Goal: Task Accomplishment & Management: Use online tool/utility

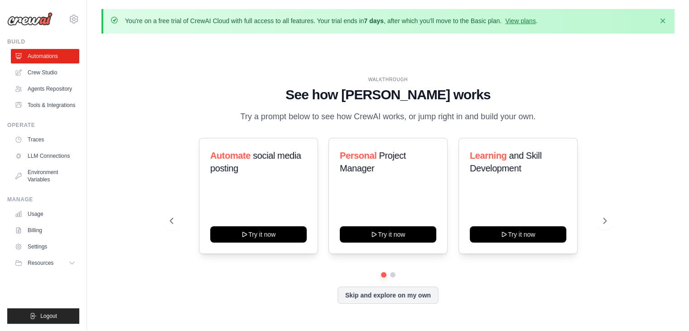
click at [397, 93] on h1 "See how [PERSON_NAME] works" at bounding box center [388, 95] width 437 height 16
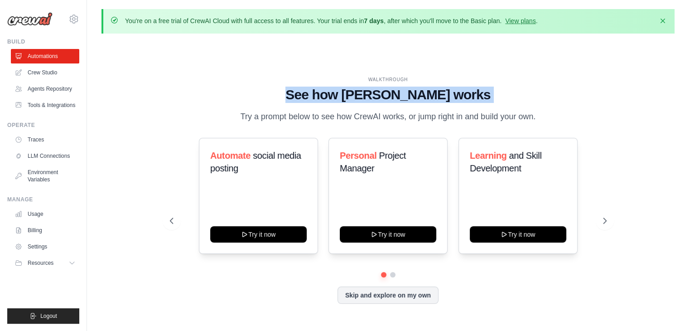
click at [397, 93] on h1 "See how [PERSON_NAME] works" at bounding box center [388, 95] width 437 height 16
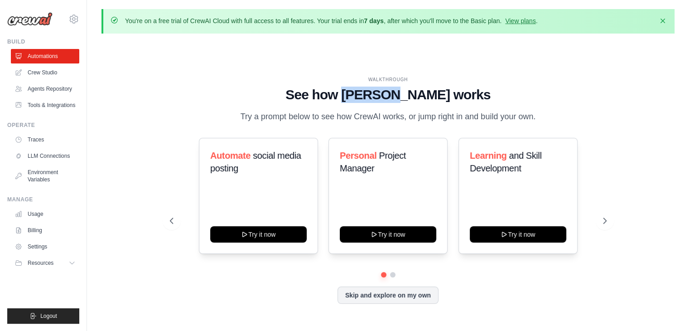
click at [397, 93] on h1 "See how [PERSON_NAME] works" at bounding box center [388, 95] width 437 height 16
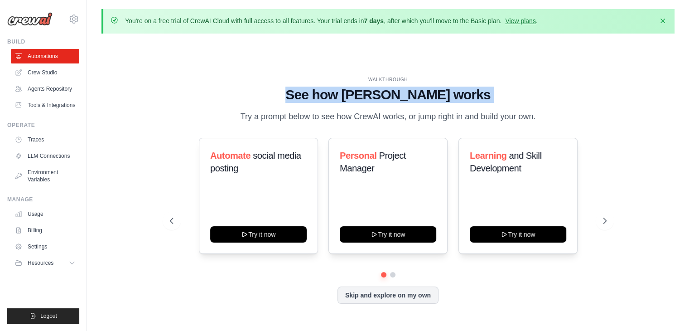
click at [397, 93] on h1 "See how [PERSON_NAME] works" at bounding box center [388, 95] width 437 height 16
drag, startPoint x: 371, startPoint y: 78, endPoint x: 459, endPoint y: 96, distance: 89.7
click at [459, 96] on div "WALKTHROUGH See how [PERSON_NAME] works Try a prompt below to see how [PERSON_N…" at bounding box center [388, 99] width 437 height 47
click at [459, 96] on h1 "See how [PERSON_NAME] works" at bounding box center [388, 95] width 437 height 16
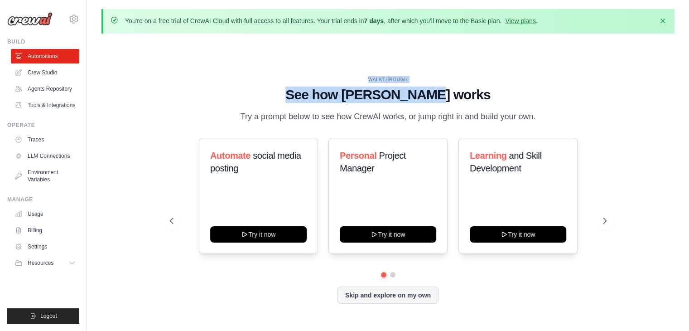
drag, startPoint x: 459, startPoint y: 96, endPoint x: 367, endPoint y: 76, distance: 94.7
click at [367, 76] on div "WALKTHROUGH See how [PERSON_NAME] works Try a prompt below to see how [PERSON_N…" at bounding box center [388, 99] width 437 height 47
click at [367, 76] on div "WALKTHROUGH" at bounding box center [388, 79] width 437 height 7
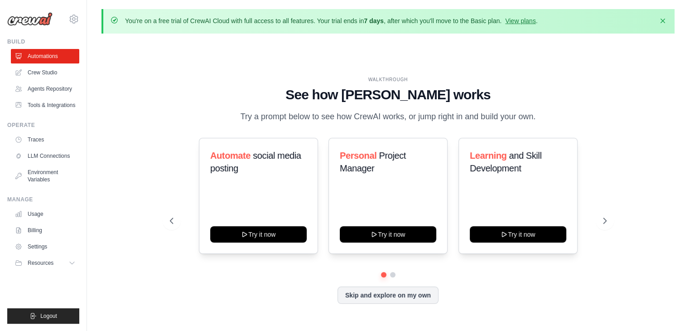
click at [384, 95] on h1 "See how [PERSON_NAME] works" at bounding box center [388, 95] width 437 height 16
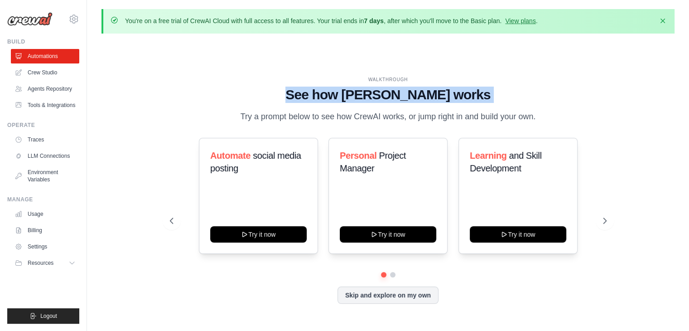
click at [384, 95] on h1 "See how [PERSON_NAME] works" at bounding box center [388, 95] width 437 height 16
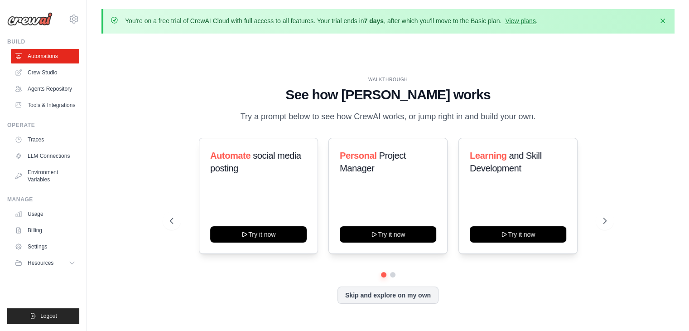
click at [384, 95] on h1 "See how [PERSON_NAME] works" at bounding box center [388, 95] width 437 height 16
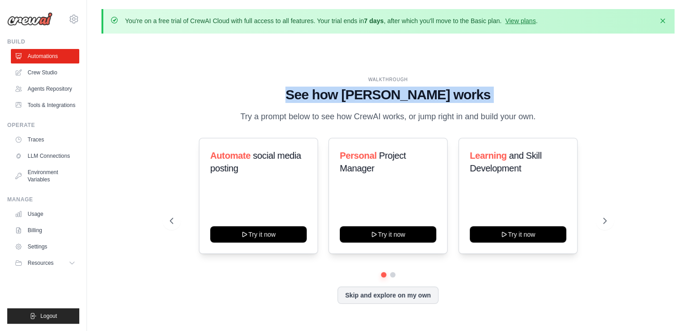
click at [384, 95] on h1 "See how [PERSON_NAME] works" at bounding box center [388, 95] width 437 height 16
drag, startPoint x: 369, startPoint y: 80, endPoint x: 466, endPoint y: 97, distance: 98.3
click at [466, 97] on div "WALKTHROUGH See how [PERSON_NAME] works Try a prompt below to see how [PERSON_N…" at bounding box center [388, 99] width 437 height 47
click at [466, 97] on h1 "See how [PERSON_NAME] works" at bounding box center [388, 95] width 437 height 16
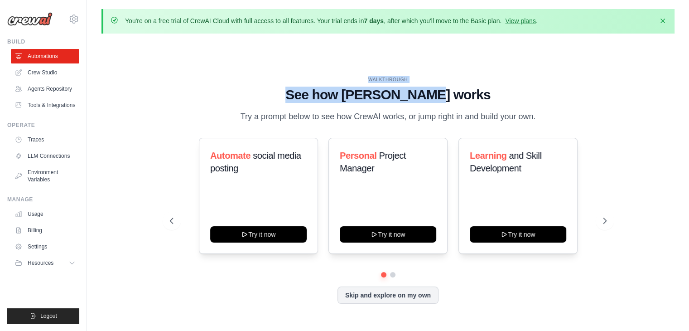
drag, startPoint x: 466, startPoint y: 97, endPoint x: 369, endPoint y: 80, distance: 98.3
click at [369, 80] on div "WALKTHROUGH See how [PERSON_NAME] works Try a prompt below to see how [PERSON_N…" at bounding box center [388, 99] width 437 height 47
click at [369, 80] on div "WALKTHROUGH" at bounding box center [388, 79] width 437 height 7
drag, startPoint x: 366, startPoint y: 79, endPoint x: 462, endPoint y: 96, distance: 97.0
click at [462, 96] on div "WALKTHROUGH See how [PERSON_NAME] works Try a prompt below to see how [PERSON_N…" at bounding box center [388, 99] width 437 height 47
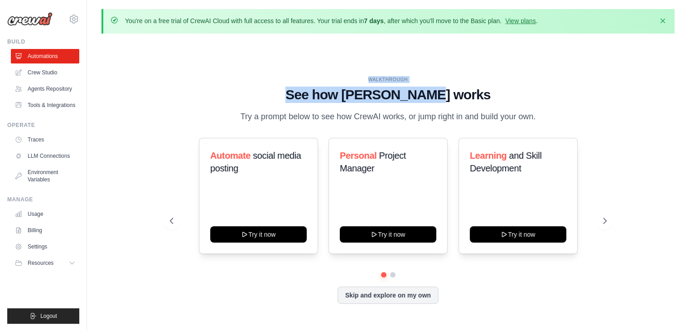
click at [462, 96] on h1 "See how [PERSON_NAME] works" at bounding box center [388, 95] width 437 height 16
drag, startPoint x: 462, startPoint y: 96, endPoint x: 367, endPoint y: 70, distance: 97.6
click at [367, 70] on div "WALKTHROUGH See how [PERSON_NAME] works Try a prompt below to see how [PERSON_N…" at bounding box center [387, 197] width 573 height 313
drag, startPoint x: 367, startPoint y: 80, endPoint x: 465, endPoint y: 96, distance: 99.6
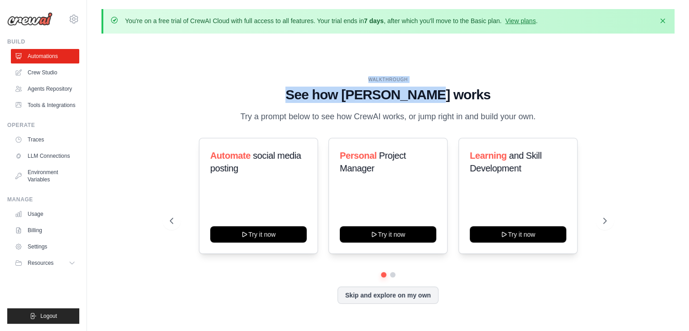
click at [465, 96] on div "WALKTHROUGH See how [PERSON_NAME] works Try a prompt below to see how [PERSON_N…" at bounding box center [388, 99] width 437 height 47
click at [465, 96] on h1 "See how [PERSON_NAME] works" at bounding box center [388, 95] width 437 height 16
drag, startPoint x: 465, startPoint y: 96, endPoint x: 373, endPoint y: 77, distance: 93.8
click at [373, 77] on div "WALKTHROUGH See how [PERSON_NAME] works Try a prompt below to see how [PERSON_N…" at bounding box center [388, 99] width 437 height 47
click at [373, 77] on div "WALKTHROUGH" at bounding box center [388, 79] width 437 height 7
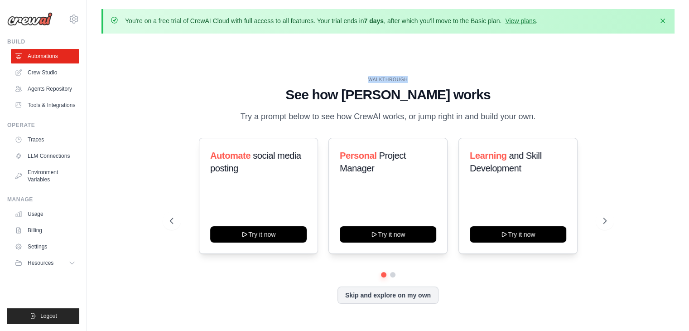
click at [373, 77] on div "WALKTHROUGH" at bounding box center [388, 79] width 437 height 7
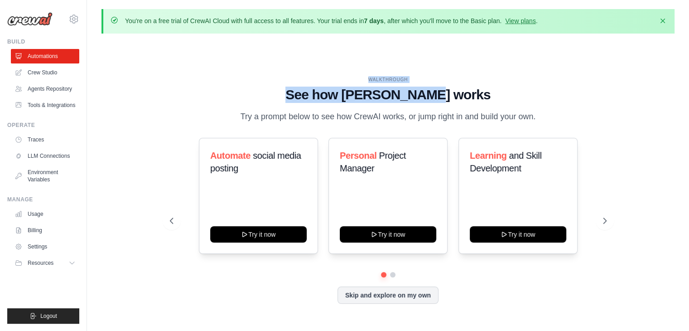
drag, startPoint x: 364, startPoint y: 77, endPoint x: 472, endPoint y: 94, distance: 108.8
click at [472, 94] on div "WALKTHROUGH See how [PERSON_NAME] works Try a prompt below to see how [PERSON_N…" at bounding box center [388, 99] width 437 height 47
click at [472, 94] on h1 "See how [PERSON_NAME] works" at bounding box center [388, 95] width 437 height 16
drag, startPoint x: 472, startPoint y: 94, endPoint x: 368, endPoint y: 75, distance: 105.0
click at [368, 75] on div "WALKTHROUGH See how [PERSON_NAME] works Try a prompt below to see how [PERSON_N…" at bounding box center [387, 197] width 573 height 313
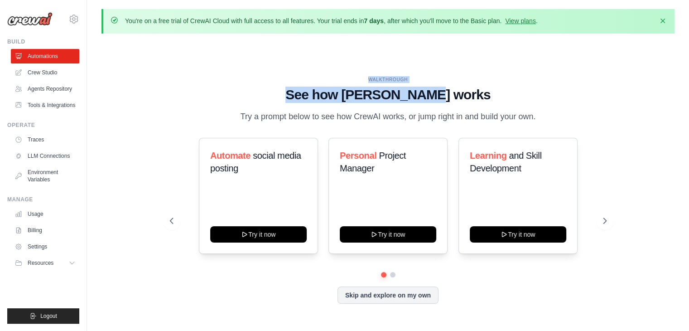
click at [368, 75] on div "WALKTHROUGH See how [PERSON_NAME] works Try a prompt below to see how [PERSON_N…" at bounding box center [387, 197] width 573 height 313
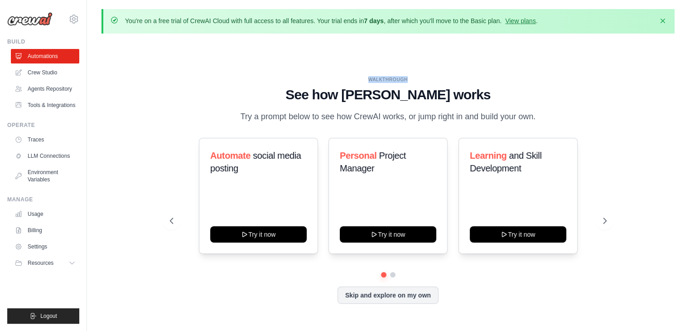
click at [368, 75] on div "WALKTHROUGH See how [PERSON_NAME] works Try a prompt below to see how [PERSON_N…" at bounding box center [387, 197] width 573 height 313
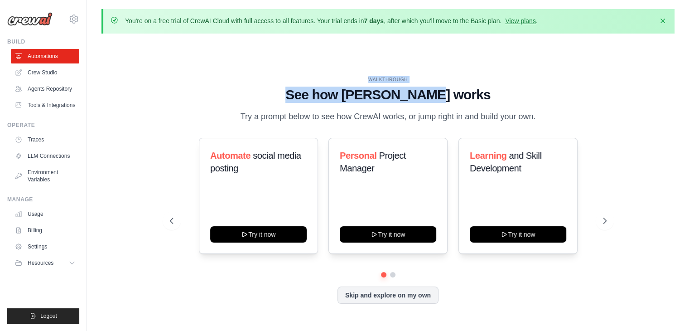
drag, startPoint x: 368, startPoint y: 75, endPoint x: 468, endPoint y: 97, distance: 101.7
click at [468, 97] on div "WALKTHROUGH See how [PERSON_NAME] works Try a prompt below to see how [PERSON_N…" at bounding box center [387, 197] width 573 height 313
click at [468, 97] on h1 "See how [PERSON_NAME] works" at bounding box center [388, 95] width 437 height 16
drag, startPoint x: 468, startPoint y: 97, endPoint x: 369, endPoint y: 81, distance: 100.2
click at [369, 81] on div "WALKTHROUGH See how [PERSON_NAME] works Try a prompt below to see how [PERSON_N…" at bounding box center [388, 99] width 437 height 47
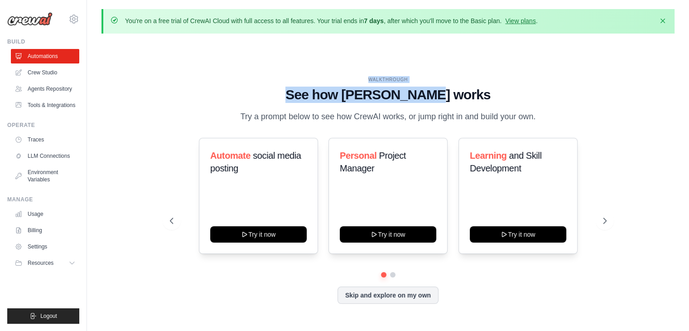
click at [369, 81] on div "WALKTHROUGH" at bounding box center [388, 79] width 437 height 7
drag, startPoint x: 367, startPoint y: 80, endPoint x: 459, endPoint y: 94, distance: 94.0
click at [459, 94] on div "WALKTHROUGH See how [PERSON_NAME] works Try a prompt below to see how [PERSON_N…" at bounding box center [388, 99] width 437 height 47
click at [459, 94] on h1 "See how [PERSON_NAME] works" at bounding box center [388, 95] width 437 height 16
drag, startPoint x: 459, startPoint y: 94, endPoint x: 367, endPoint y: 77, distance: 93.6
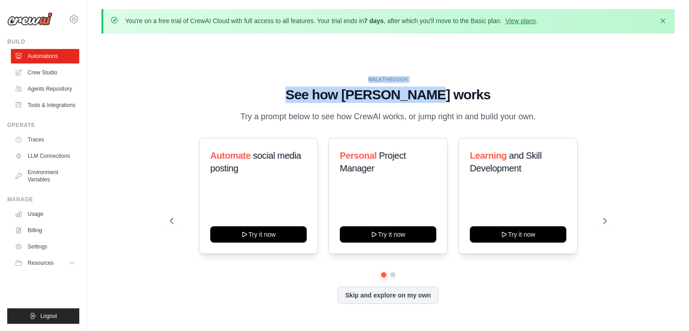
click at [367, 77] on div "WALKTHROUGH See how [PERSON_NAME] works Try a prompt below to see how [PERSON_N…" at bounding box center [388, 99] width 437 height 47
click at [367, 77] on div "WALKTHROUGH" at bounding box center [388, 79] width 437 height 7
drag, startPoint x: 367, startPoint y: 77, endPoint x: 470, endPoint y: 97, distance: 104.3
click at [470, 97] on div "WALKTHROUGH See how [PERSON_NAME] works Try a prompt below to see how [PERSON_N…" at bounding box center [388, 99] width 437 height 47
click at [470, 97] on h1 "See how [PERSON_NAME] works" at bounding box center [388, 95] width 437 height 16
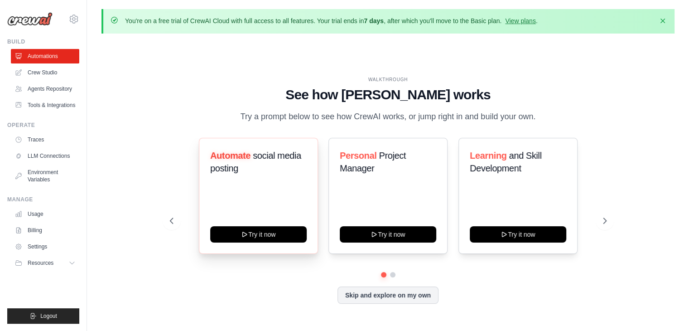
click at [235, 155] on span "Automate" at bounding box center [230, 155] width 40 height 10
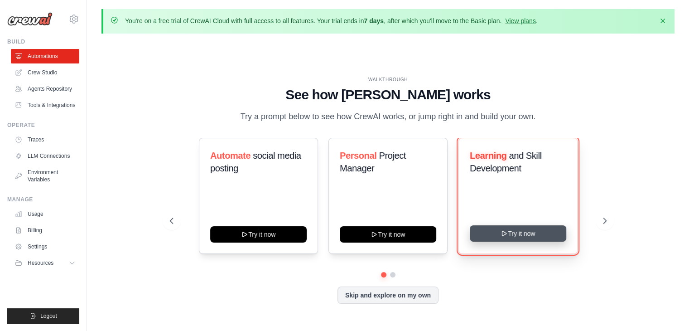
click at [518, 240] on button "Try it now" at bounding box center [518, 233] width 97 height 16
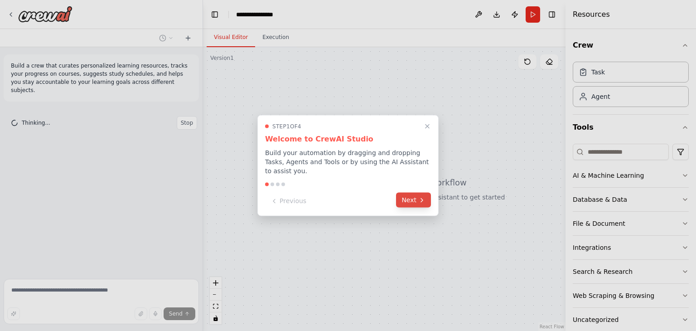
click at [411, 195] on button "Next" at bounding box center [413, 200] width 35 height 15
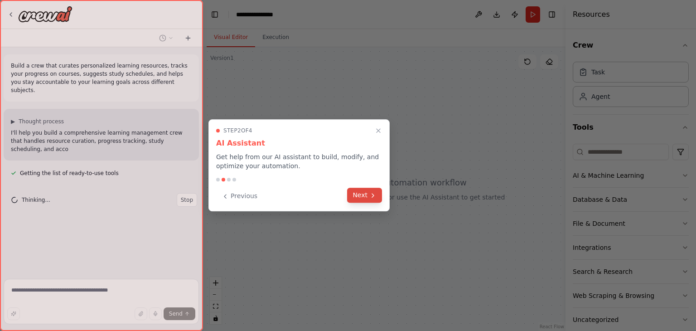
click at [366, 196] on button "Next" at bounding box center [364, 195] width 35 height 15
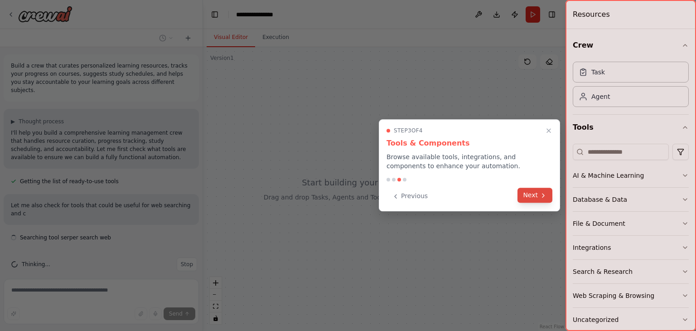
scroll to position [2, 0]
click at [408, 195] on button "Previous" at bounding box center [409, 195] width 47 height 15
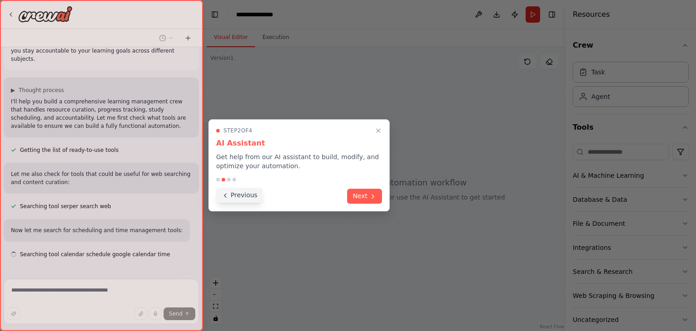
scroll to position [49, 0]
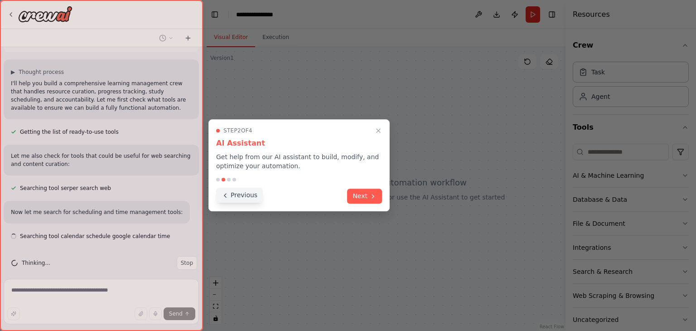
click at [250, 199] on button "Previous" at bounding box center [239, 195] width 47 height 15
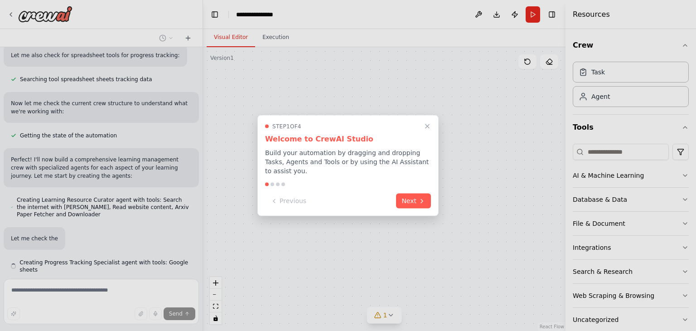
scroll to position [281, 0]
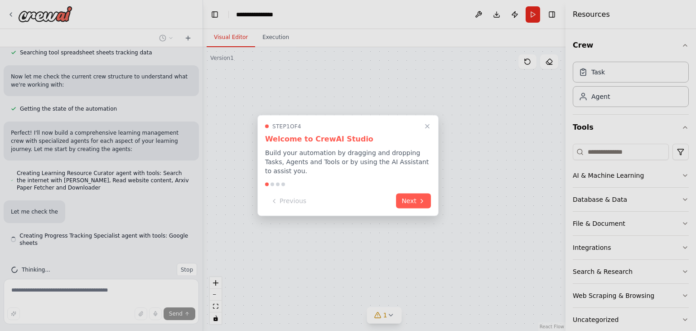
click at [355, 167] on p "Build your automation by dragging and dropping Tasks, Agents and Tools or by us…" at bounding box center [348, 161] width 166 height 27
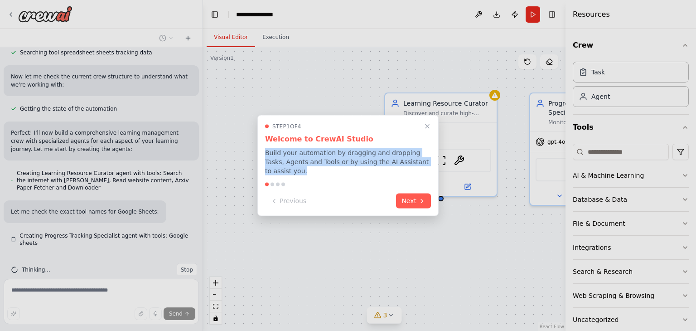
click at [355, 167] on p "Build your automation by dragging and dropping Tasks, Agents and Tools or by us…" at bounding box center [348, 161] width 166 height 27
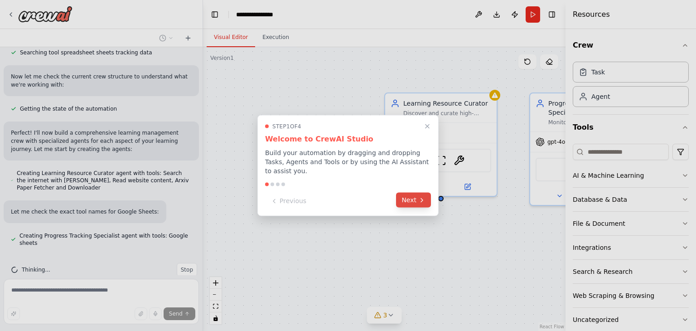
click at [409, 195] on button "Next" at bounding box center [413, 200] width 35 height 15
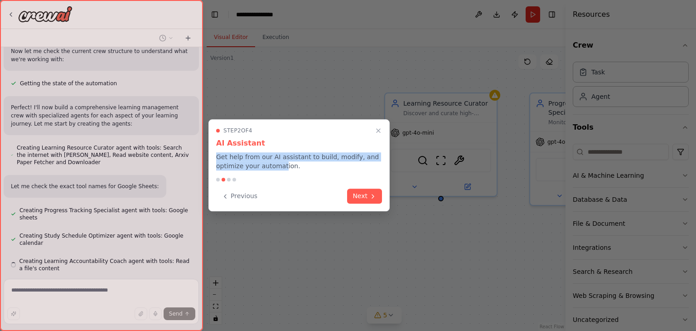
scroll to position [332, 0]
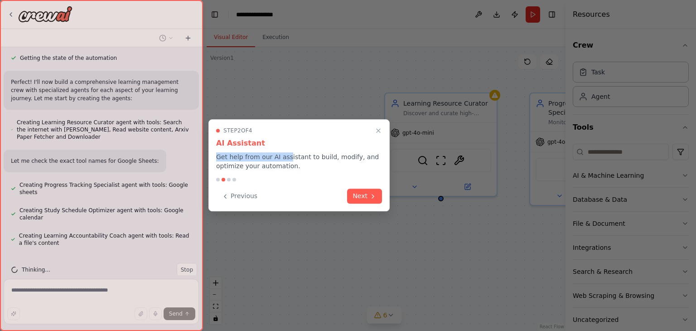
drag, startPoint x: 217, startPoint y: 155, endPoint x: 283, endPoint y: 156, distance: 66.2
click at [283, 156] on p "Get help from our AI assistant to build, modify, and optimize your automation." at bounding box center [299, 161] width 166 height 18
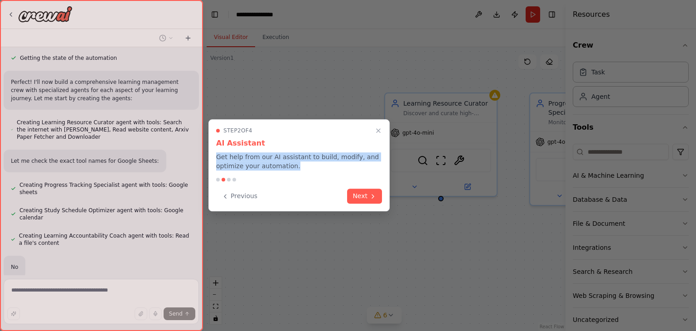
scroll to position [379, 0]
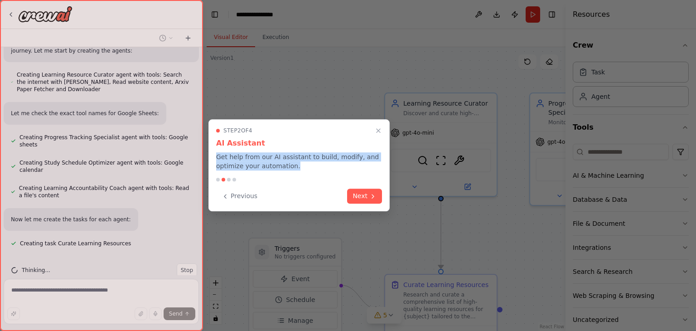
click at [283, 156] on p "Get help from our AI assistant to build, modify, and optimize your automation." at bounding box center [299, 161] width 166 height 18
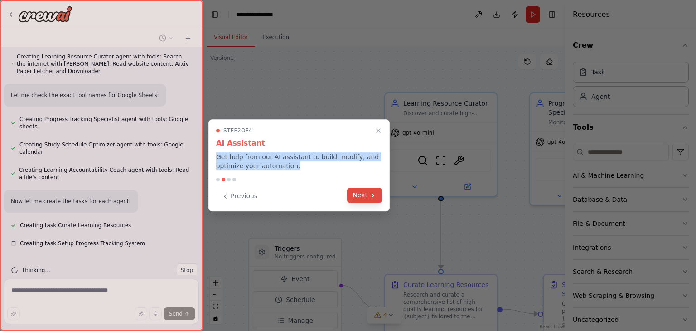
click at [359, 198] on button "Next" at bounding box center [364, 195] width 35 height 15
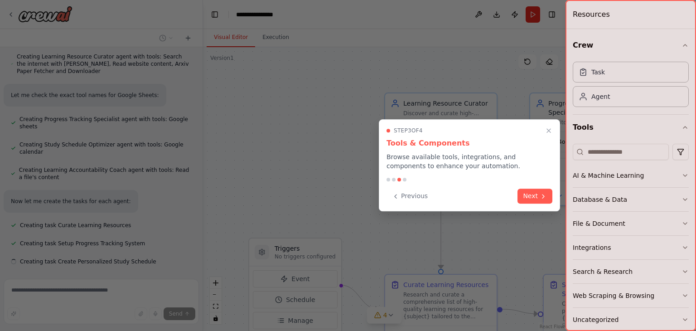
scroll to position [415, 0]
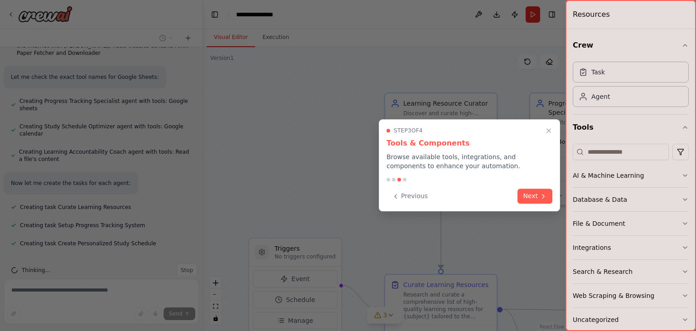
click at [401, 159] on p "Browse available tools, integrations, and components to enhance your automation." at bounding box center [469, 161] width 166 height 18
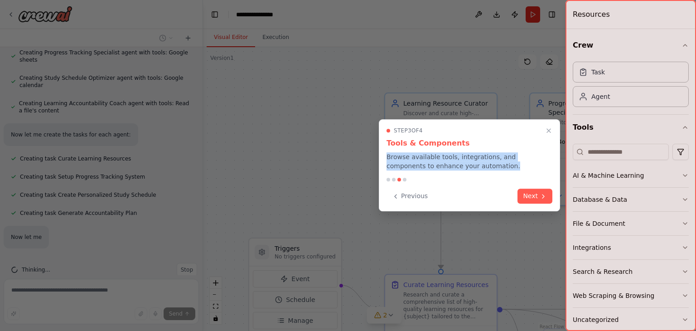
click at [401, 159] on p "Browse available tools, integrations, and components to enhance your automation." at bounding box center [469, 161] width 166 height 18
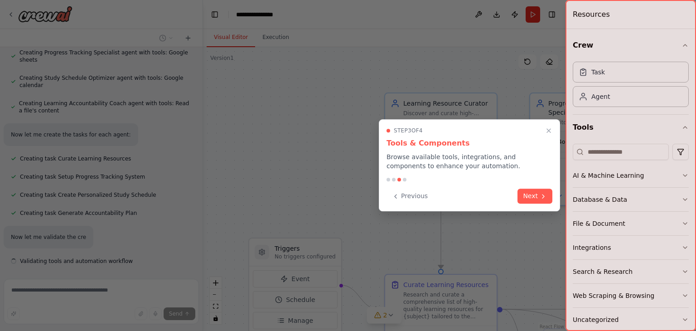
scroll to position [482, 0]
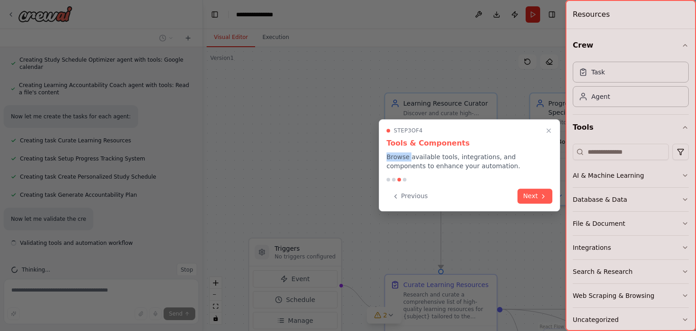
click at [401, 159] on p "Browse available tools, integrations, and components to enhance your automation." at bounding box center [469, 161] width 166 height 18
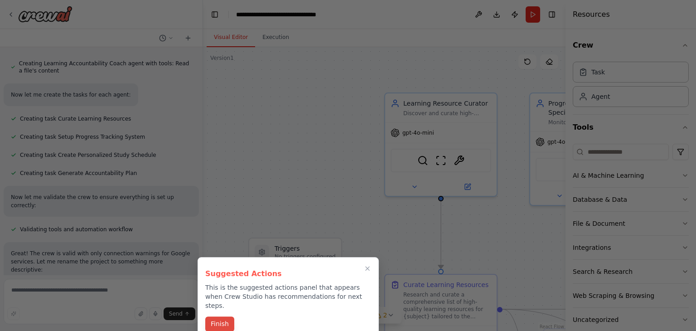
click at [215, 316] on button "Finish" at bounding box center [219, 323] width 29 height 15
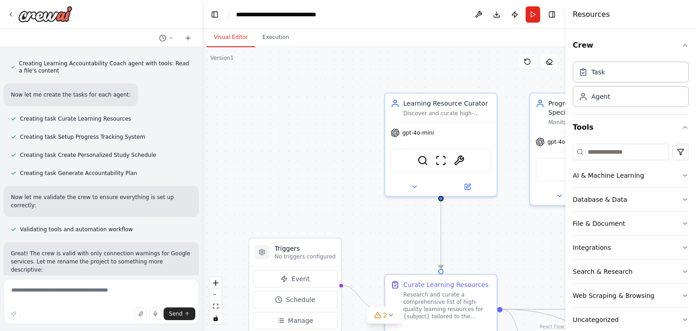
click at [360, 211] on div ".deletable-edge-delete-btn { width: 20px; height: 20px; border: 0px solid #ffff…" at bounding box center [384, 189] width 362 height 284
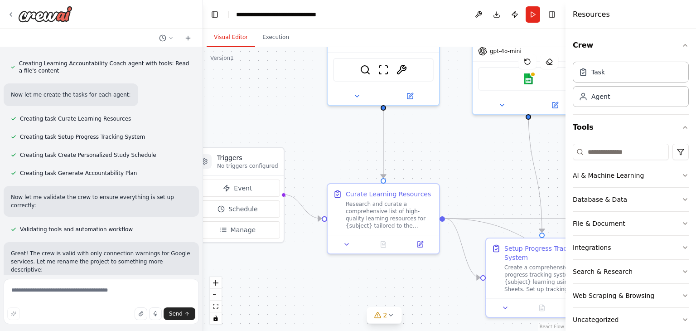
drag, startPoint x: 360, startPoint y: 211, endPoint x: 303, endPoint y: 120, distance: 107.3
click at [303, 120] on div ".deletable-edge-delete-btn { width: 20px; height: 20px; border: 0px solid #ffff…" at bounding box center [384, 189] width 362 height 284
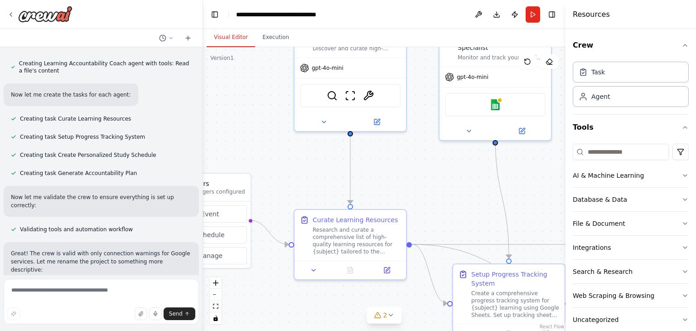
drag, startPoint x: 452, startPoint y: 155, endPoint x: 410, endPoint y: 178, distance: 48.7
click at [410, 178] on div ".deletable-edge-delete-btn { width: 20px; height: 20px; border: 0px solid #ffff…" at bounding box center [384, 189] width 362 height 284
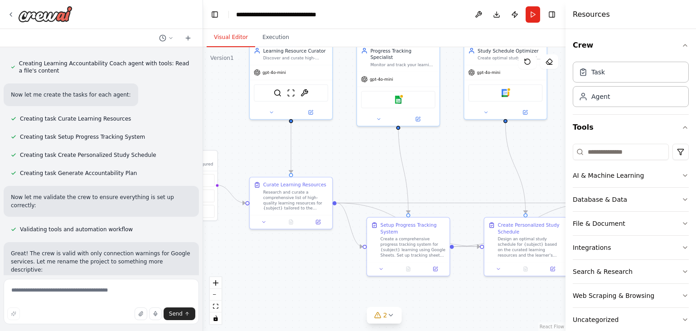
drag, startPoint x: 318, startPoint y: 169, endPoint x: 242, endPoint y: 149, distance: 78.4
click at [242, 149] on div ".deletable-edge-delete-btn { width: 20px; height: 20px; border: 0px solid #ffff…" at bounding box center [384, 189] width 362 height 284
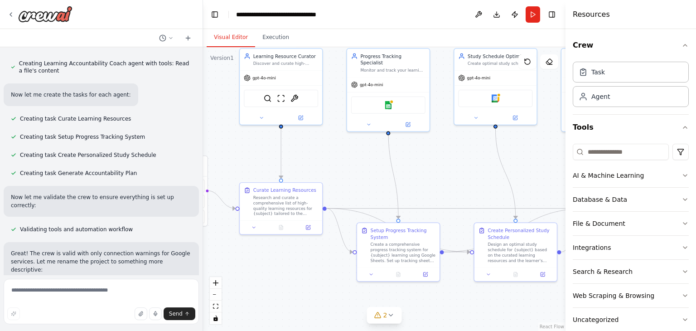
click at [436, 185] on div ".deletable-edge-delete-btn { width: 20px; height: 20px; border: 0px solid #ffff…" at bounding box center [384, 189] width 362 height 284
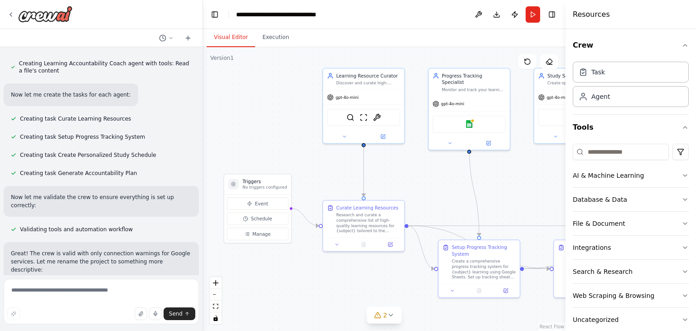
drag, startPoint x: 248, startPoint y: 163, endPoint x: 328, endPoint y: 180, distance: 82.1
click at [328, 180] on div ".deletable-edge-delete-btn { width: 20px; height: 20px; border: 0px solid #ffff…" at bounding box center [384, 189] width 362 height 284
click at [52, 115] on span "Creating task Curate Learning Resources" at bounding box center [75, 118] width 111 height 7
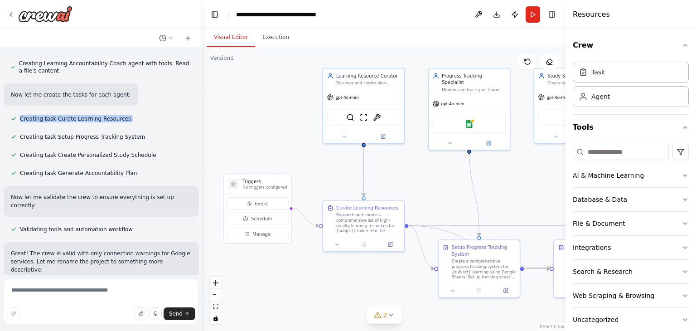
click at [225, 89] on div ".deletable-edge-delete-btn { width: 20px; height: 20px; border: 0px solid #ffff…" at bounding box center [384, 189] width 362 height 284
click at [681, 177] on icon "button" at bounding box center [684, 175] width 7 height 7
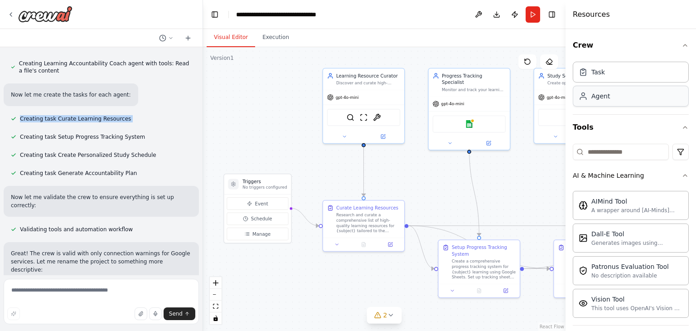
click at [609, 98] on div "Agent" at bounding box center [631, 96] width 116 height 21
click at [290, 119] on div "New Task Task description" at bounding box center [304, 110] width 81 height 21
click at [282, 102] on div "New Task Task description" at bounding box center [304, 110] width 81 height 21
click at [339, 96] on button at bounding box center [338, 92] width 12 height 12
click at [338, 90] on icon at bounding box center [338, 91] width 4 height 5
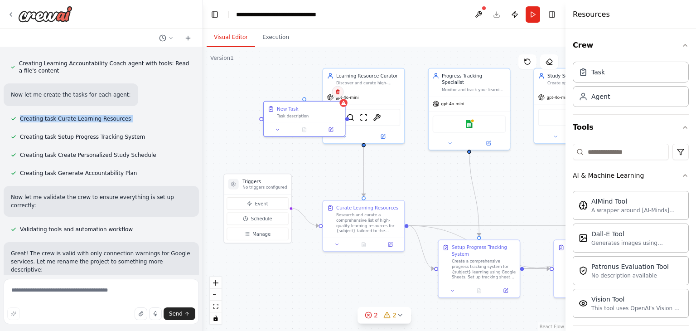
click at [338, 90] on icon at bounding box center [338, 91] width 4 height 5
click at [322, 91] on button "Confirm" at bounding box center [312, 92] width 32 height 11
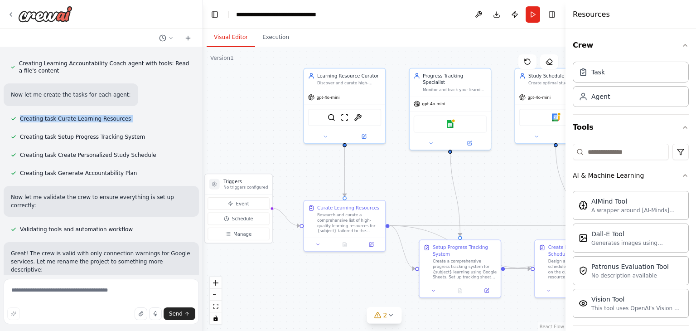
drag, startPoint x: 296, startPoint y: 124, endPoint x: 277, endPoint y: 124, distance: 19.0
click at [277, 124] on div ".deletable-edge-delete-btn { width: 20px; height: 20px; border: 0px solid #ffff…" at bounding box center [384, 189] width 362 height 284
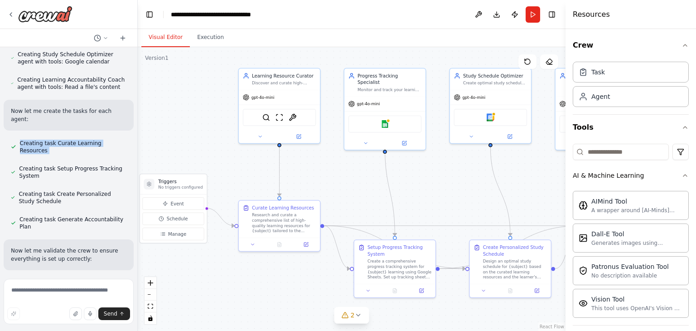
scroll to position [634, 0]
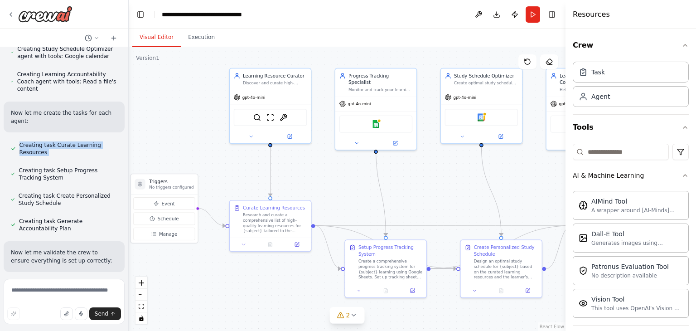
drag, startPoint x: 201, startPoint y: 132, endPoint x: 129, endPoint y: 119, distance: 73.7
click at [129, 119] on div "Build a crew that curates personalized learning resources, tracks your progress…" at bounding box center [348, 165] width 696 height 331
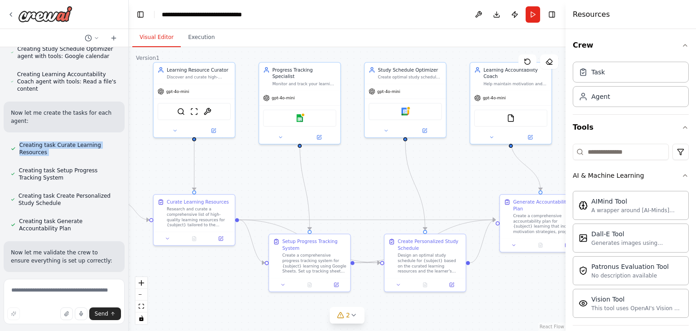
drag, startPoint x: 533, startPoint y: 171, endPoint x: 457, endPoint y: 165, distance: 76.3
click at [457, 165] on div ".deletable-edge-delete-btn { width: 20px; height: 20px; border: 0px solid #ffff…" at bounding box center [347, 189] width 437 height 284
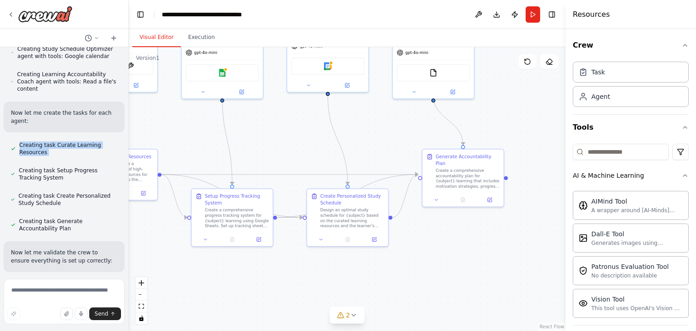
drag, startPoint x: 363, startPoint y: 174, endPoint x: 285, endPoint y: 129, distance: 90.9
click at [285, 129] on div ".deletable-edge-delete-btn { width: 20px; height: 20px; border: 0px solid #ffff…" at bounding box center [347, 189] width 437 height 284
